Goal: Task Accomplishment & Management: Complete application form

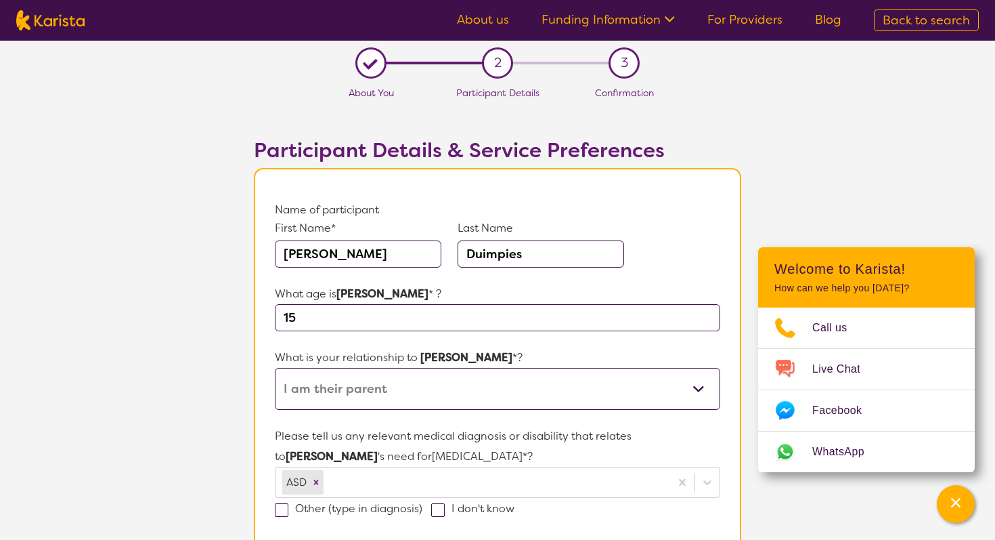
select select "I am their parent"
select select "Self Managed"
click at [644, 22] on link "Funding Information" at bounding box center [608, 20] width 133 height 16
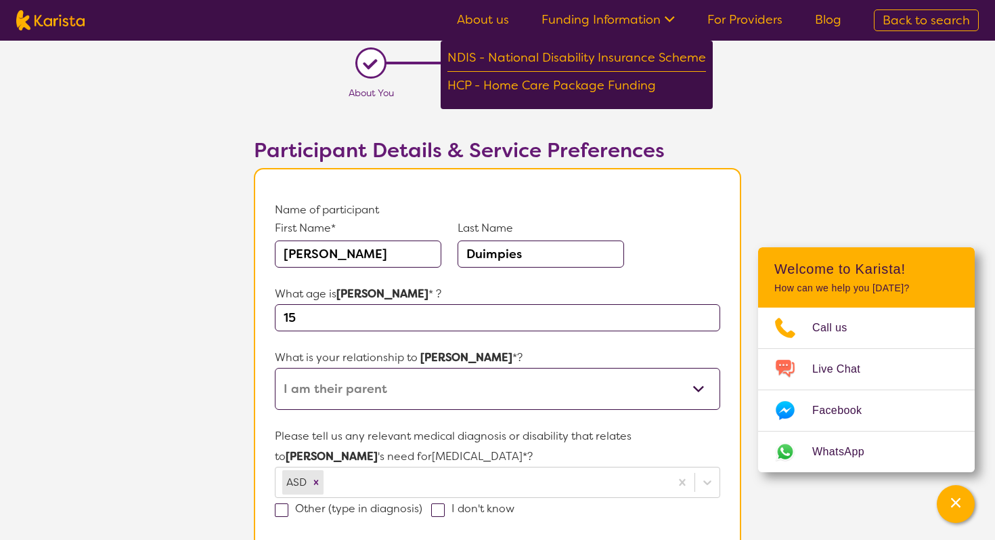
click at [657, 22] on link "Funding Information" at bounding box center [608, 20] width 133 height 16
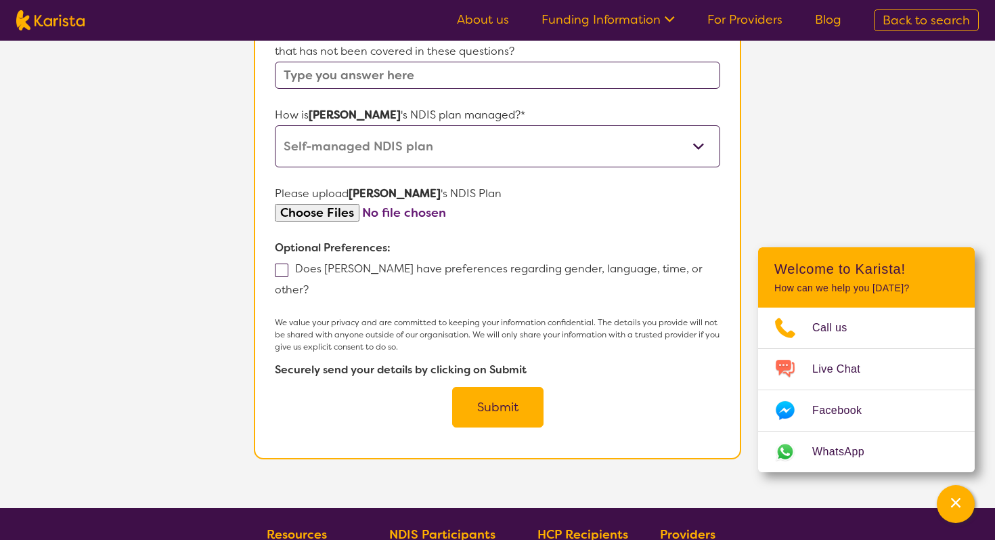
scroll to position [750, 0]
click at [329, 203] on input "file" at bounding box center [497, 212] width 445 height 18
type input "C:\fakepath\[PERSON_NAME] NDIS Plan Approval.pdf"
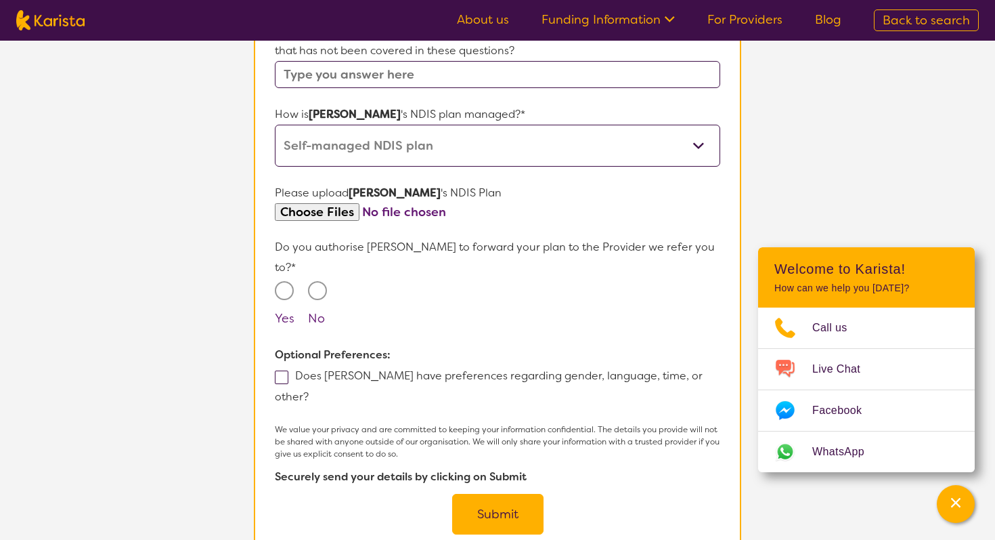
click at [288, 281] on input "Yes" at bounding box center [284, 290] width 19 height 19
radio input "true"
click at [277, 370] on span at bounding box center [282, 377] width 14 height 14
click at [309, 391] on input "Does [PERSON_NAME] have preferences regarding gender, language, time, or other?" at bounding box center [313, 395] width 9 height 9
checkbox input "true"
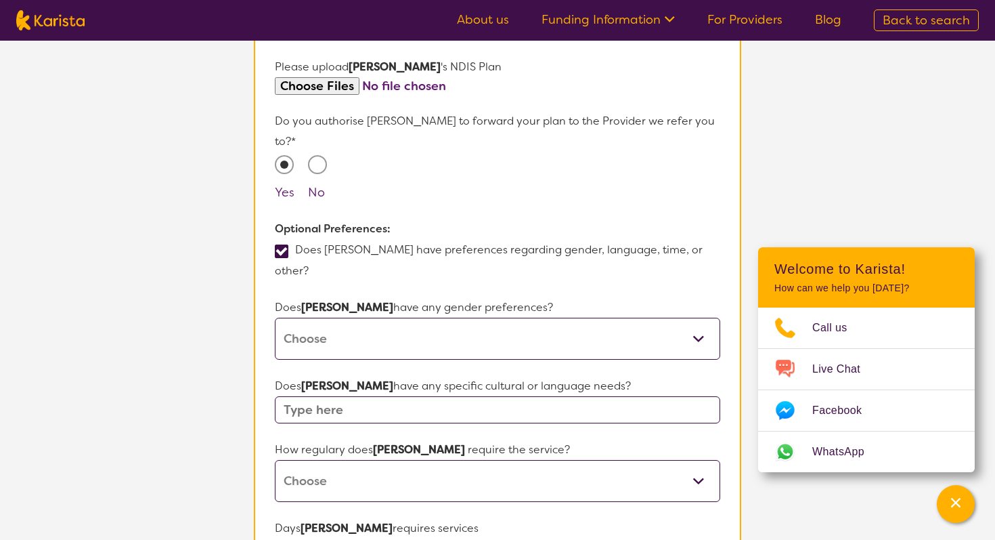
scroll to position [877, 0]
click at [394, 317] on select "[DEMOGRAPHIC_DATA] [DEMOGRAPHIC_DATA] Other No Preference" at bounding box center [497, 338] width 445 height 42
click at [533, 317] on select "[DEMOGRAPHIC_DATA] [DEMOGRAPHIC_DATA] Other No Preference" at bounding box center [497, 338] width 445 height 42
select select "No preference"
click at [275, 317] on select "[DEMOGRAPHIC_DATA] [DEMOGRAPHIC_DATA] Other No Preference" at bounding box center [497, 338] width 445 height 42
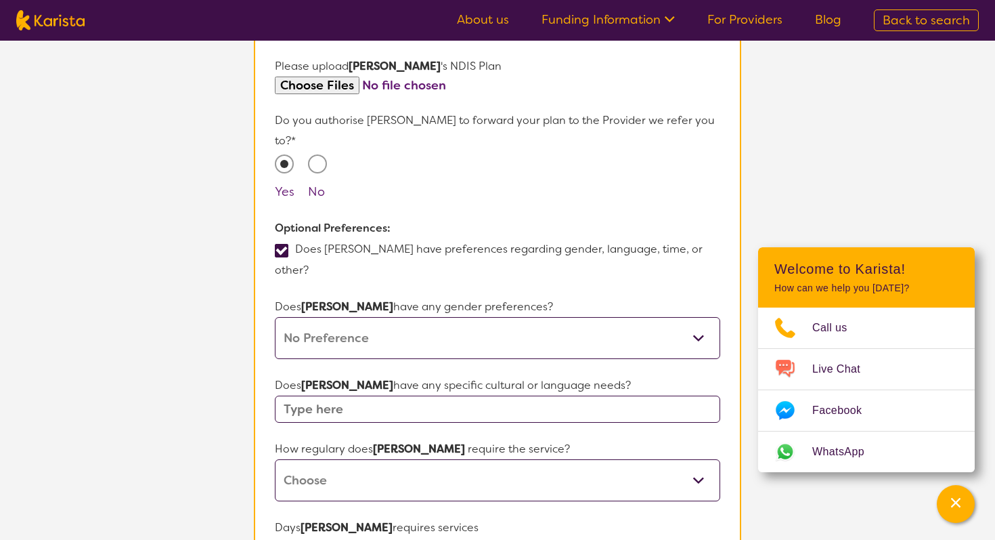
click at [485, 395] on input "text" at bounding box center [497, 408] width 445 height 27
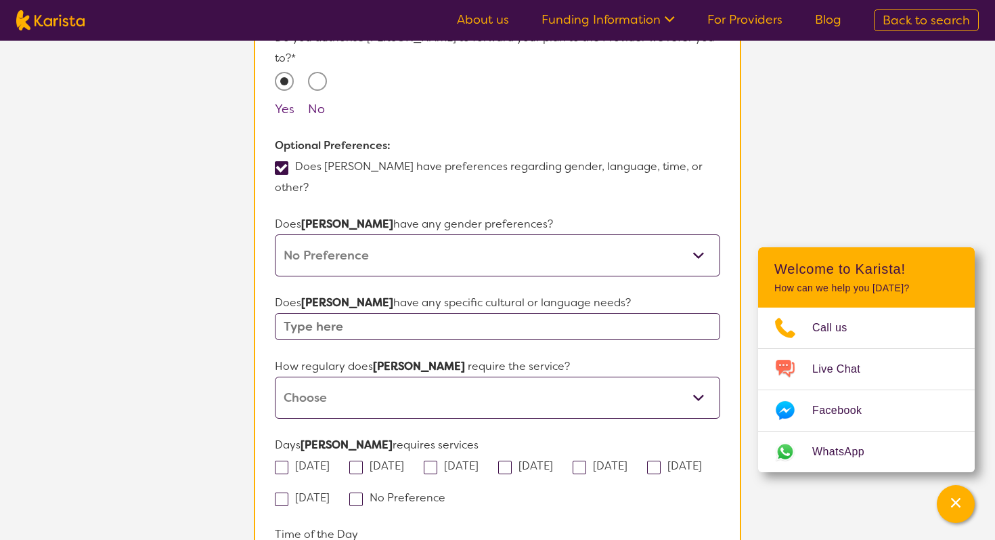
scroll to position [972, 0]
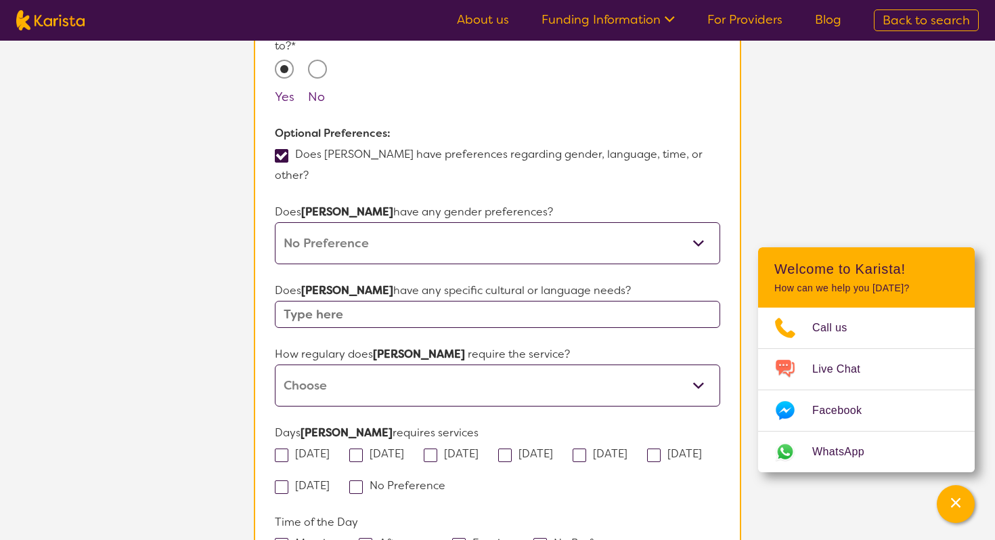
click at [441, 364] on select "Daily Twice a week Weekly Every fortnight Monthly Other" at bounding box center [497, 385] width 445 height 42
select select "Weekly"
click at [275, 364] on select "Daily Twice a week Weekly Every fortnight Monthly Other" at bounding box center [497, 385] width 445 height 42
click at [466, 364] on select "Daily Twice a week Weekly Every fortnight Monthly Other" at bounding box center [497, 385] width 445 height 42
click at [275, 364] on select "Daily Twice a week Weekly Every fortnight Monthly Other" at bounding box center [497, 385] width 445 height 42
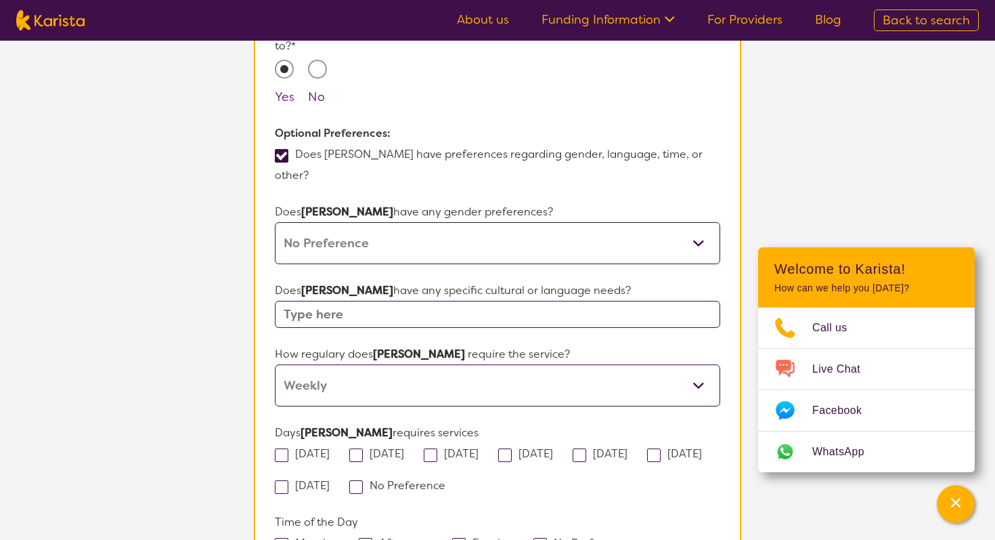
click at [280, 448] on span at bounding box center [282, 455] width 14 height 14
click at [330, 448] on input "[DATE]" at bounding box center [334, 452] width 9 height 9
checkbox input "true"
click at [454, 475] on div "No Preference" at bounding box center [401, 485] width 105 height 21
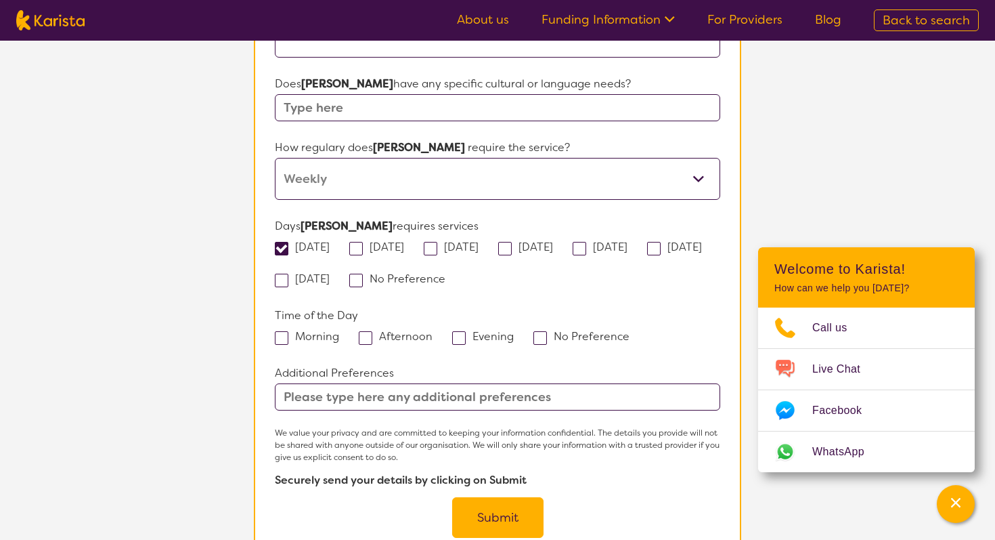
scroll to position [1181, 0]
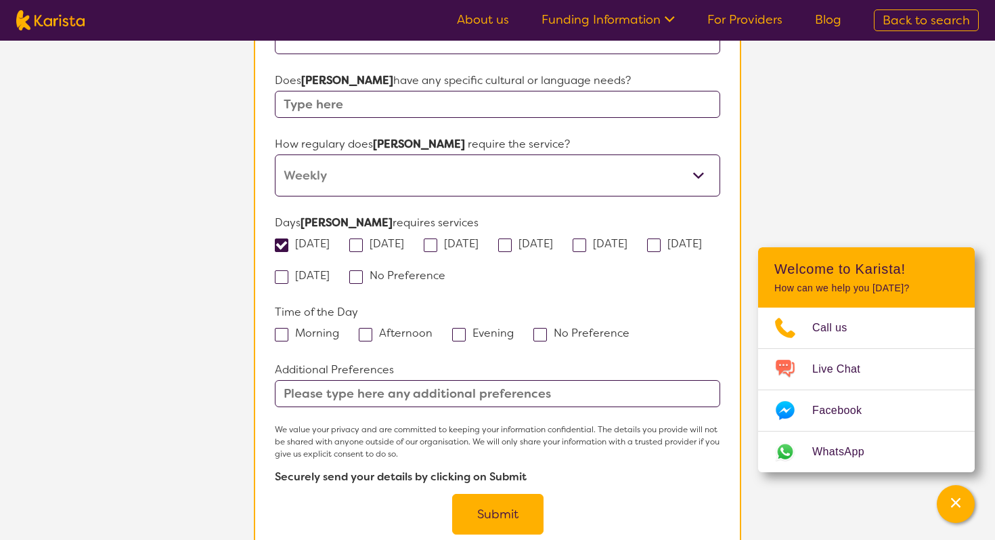
click at [364, 328] on span at bounding box center [366, 335] width 14 height 14
click at [433, 328] on input "Afternoon" at bounding box center [437, 332] width 9 height 9
checkbox input "true"
click at [500, 494] on button "Submit" at bounding box center [497, 514] width 91 height 41
